Goal: Navigation & Orientation: Find specific page/section

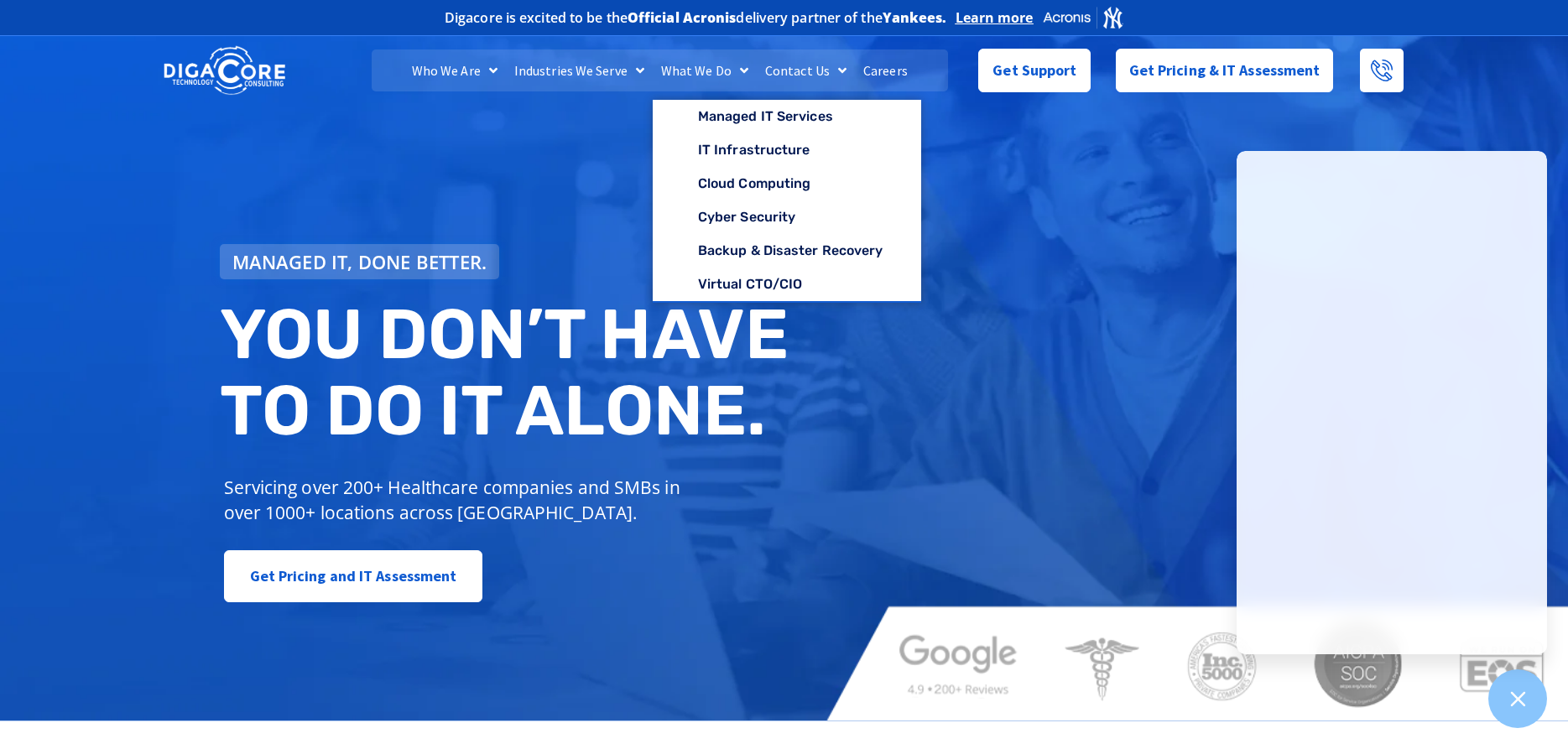
click at [641, 65] on span "Menu" at bounding box center [635, 71] width 17 height 30
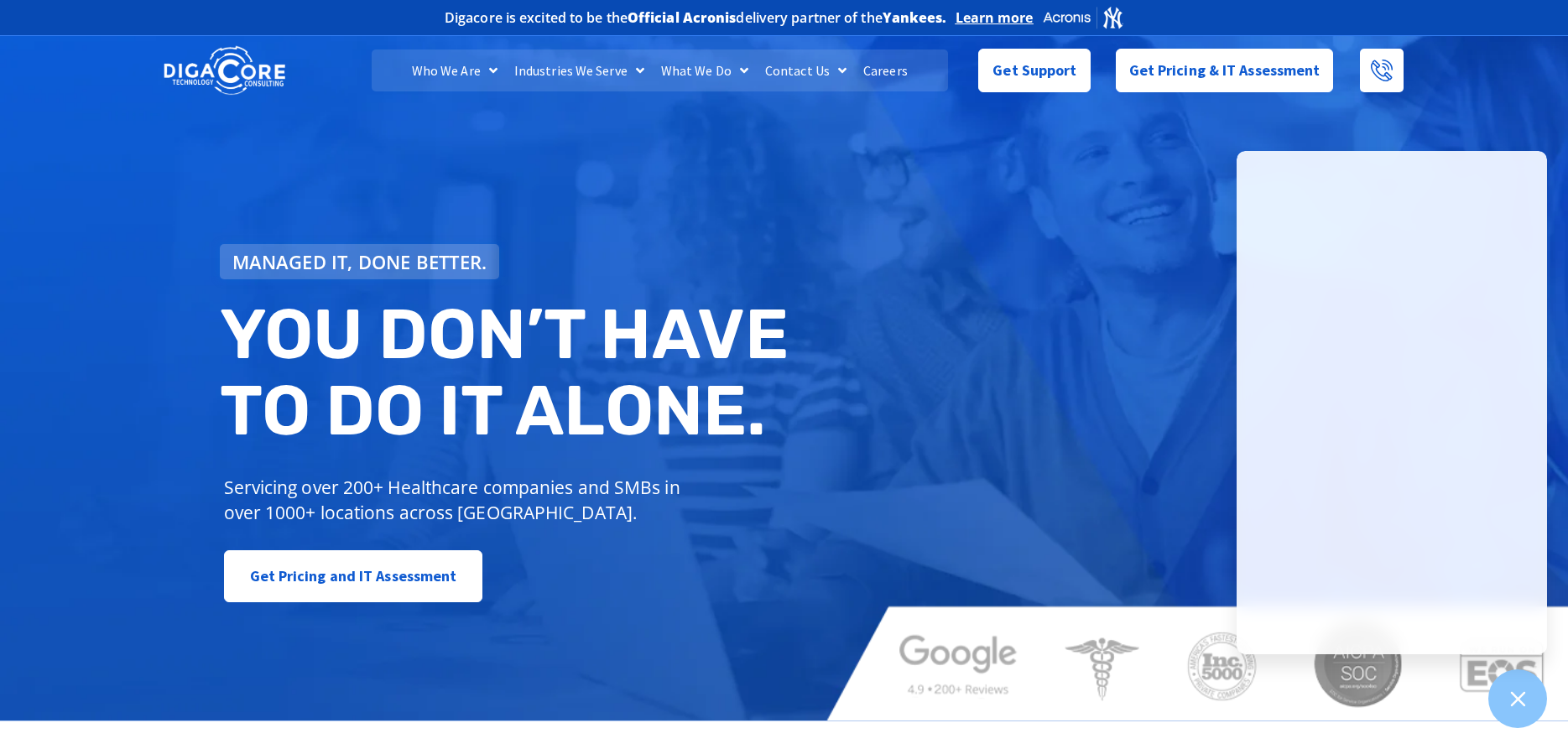
click at [642, 70] on span "Menu" at bounding box center [635, 71] width 17 height 30
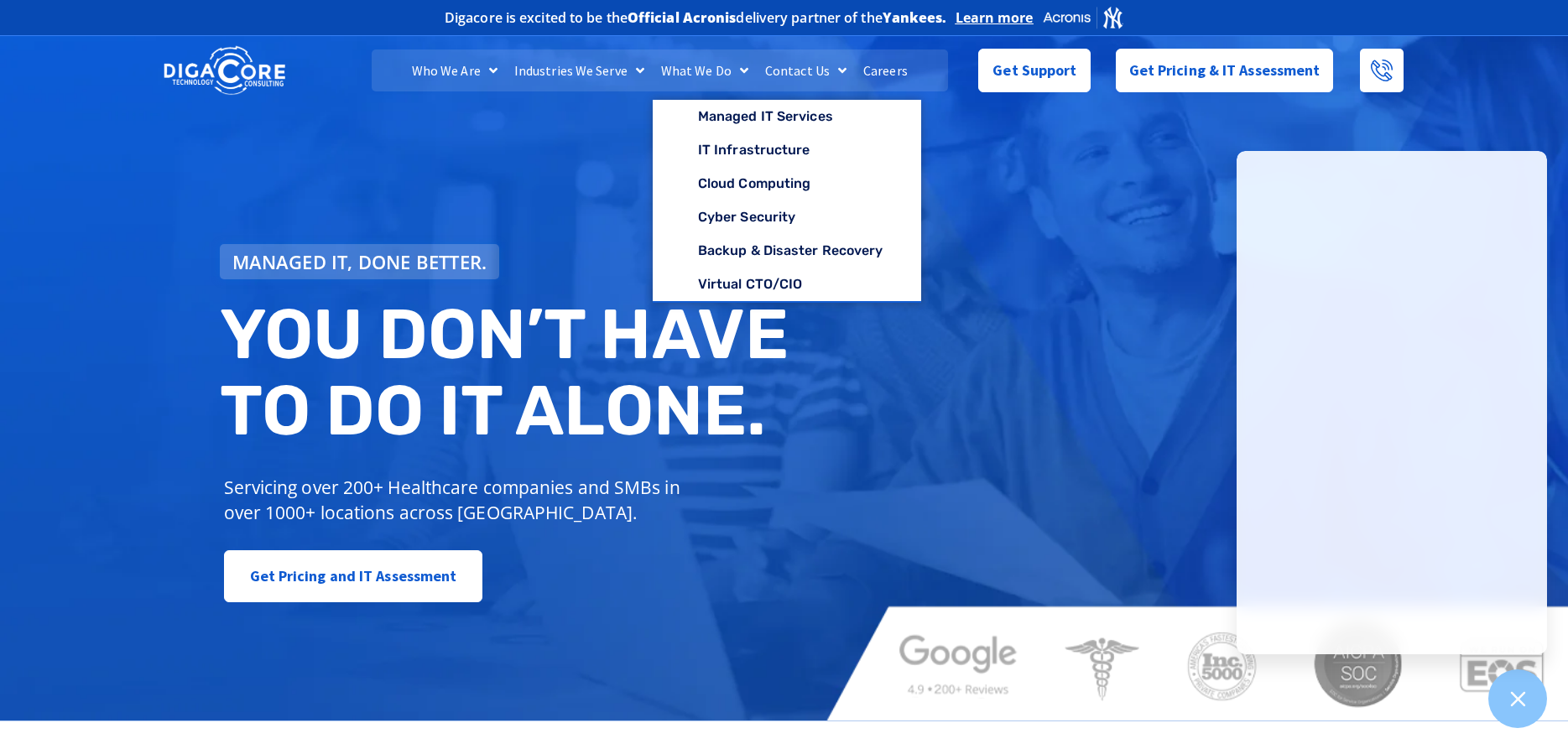
click at [720, 62] on link "What We Do" at bounding box center [704, 70] width 104 height 42
click at [500, 209] on div "Managed IT, done better. You don’t have to do IT alone. Servicing over 200+ Hea…" at bounding box center [784, 376] width 1568 height 690
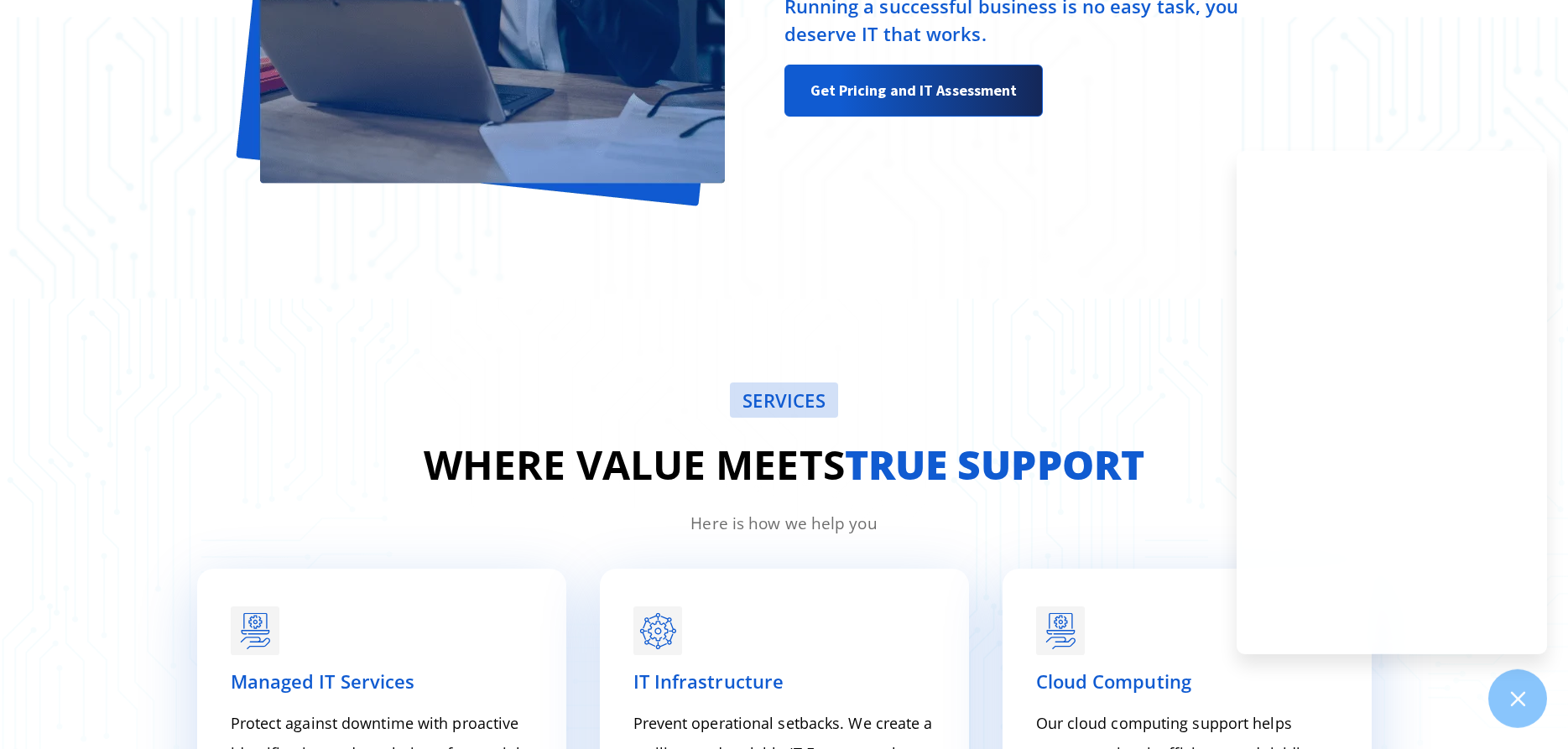
scroll to position [1797, 0]
